Goal: Navigation & Orientation: Find specific page/section

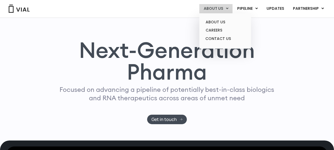
click at [229, 9] on icon at bounding box center [227, 9] width 2 height 4
click at [215, 38] on link "CONTACT US" at bounding box center [225, 39] width 48 height 9
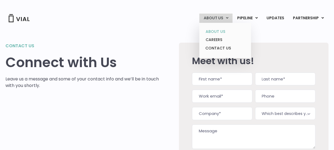
click at [223, 32] on link "ABOUT US" at bounding box center [225, 31] width 48 height 8
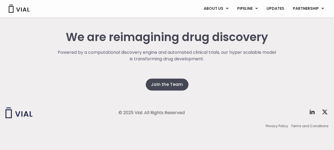
scroll to position [1399, 0]
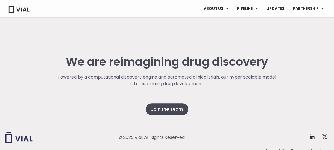
click at [11, 10] on img at bounding box center [19, 9] width 22 height 8
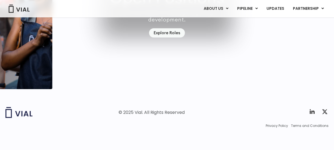
scroll to position [1615, 0]
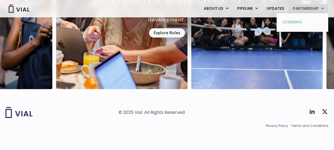
click at [292, 22] on link "LICENSING" at bounding box center [303, 22] width 48 height 9
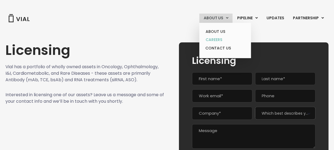
click at [216, 38] on link "CAREERS" at bounding box center [225, 40] width 48 height 8
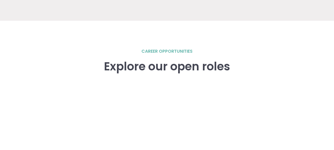
scroll to position [742, 0]
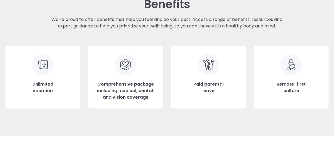
drag, startPoint x: 278, startPoint y: 54, endPoint x: 294, endPoint y: 58, distance: 15.8
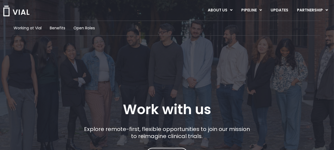
scroll to position [0, 0]
